Goal: Subscribe to service/newsletter

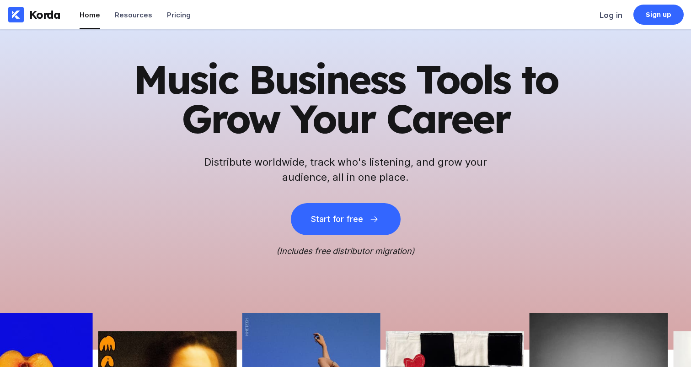
scroll to position [238, 0]
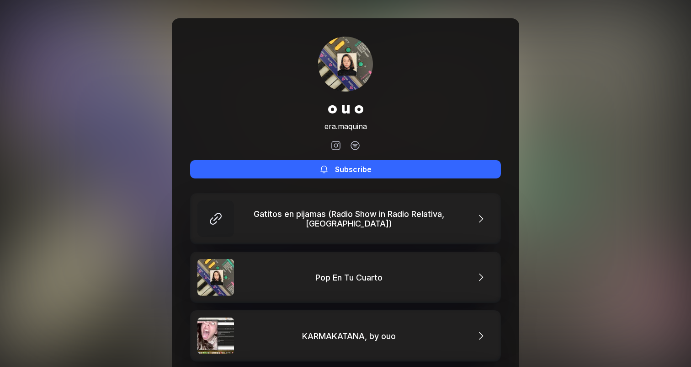
click at [106, 95] on div "o u o era.maquina Subscribe Gatitos en pijamas (Radio Show in Radio Relativa, M…" at bounding box center [345, 248] width 691 height 497
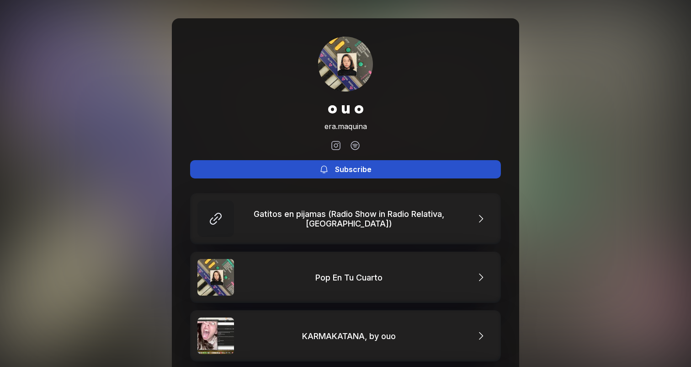
click at [273, 170] on button "Subscribe" at bounding box center [345, 169] width 311 height 18
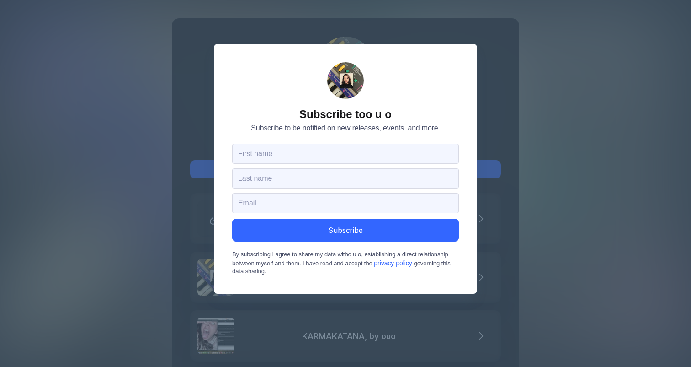
click at [556, 156] on div "Subscribe to o u o Subscribe to be notified on new releases, events, and more. …" at bounding box center [345, 183] width 691 height 367
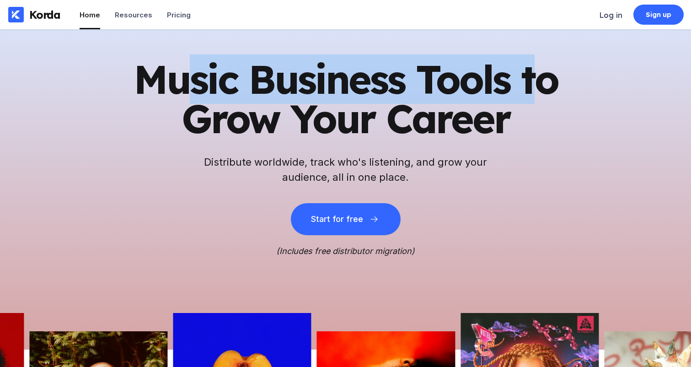
drag, startPoint x: 183, startPoint y: 75, endPoint x: 533, endPoint y: 103, distance: 351.0
click at [533, 101] on h1 "Music Business Tools to Grow Your Career" at bounding box center [346, 98] width 448 height 79
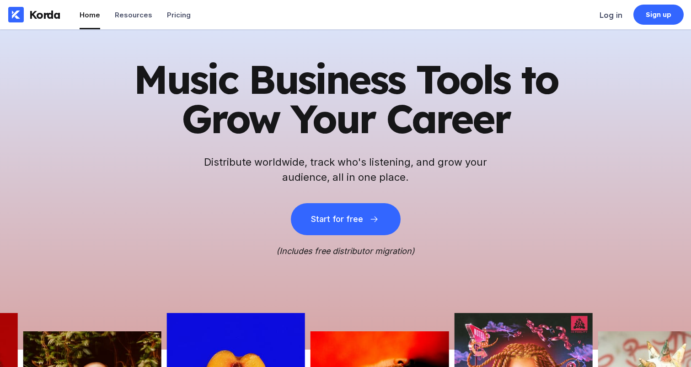
click at [552, 132] on h1 "Music Business Tools to Grow Your Career" at bounding box center [346, 98] width 448 height 79
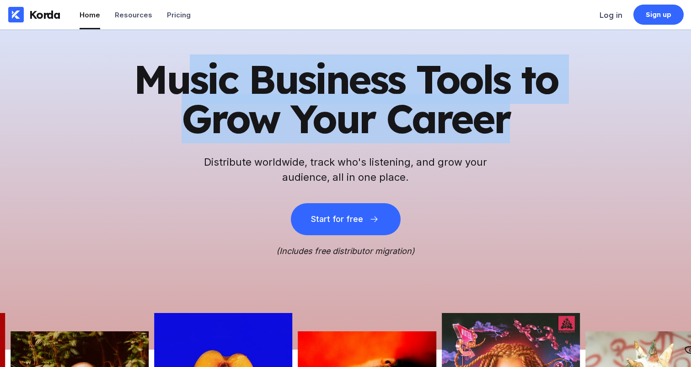
drag, startPoint x: 495, startPoint y: 123, endPoint x: 181, endPoint y: 77, distance: 317.9
click at [181, 77] on h1 "Music Business Tools to Grow Your Career" at bounding box center [346, 98] width 448 height 79
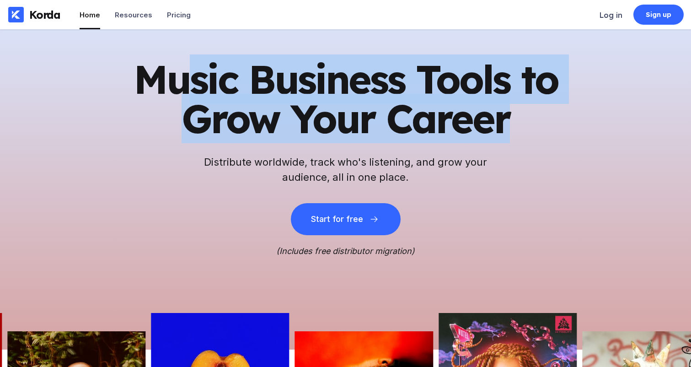
click at [181, 77] on h1 "Music Business Tools to Grow Your Career" at bounding box center [346, 98] width 448 height 79
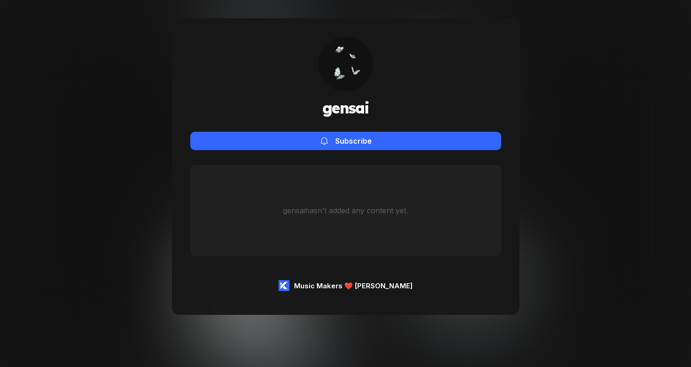
click at [495, 223] on div "[PERSON_NAME] hasn't added any content yet." at bounding box center [345, 210] width 311 height 91
click at [343, 88] on img at bounding box center [345, 64] width 55 height 55
